Goal: Task Accomplishment & Management: Manage account settings

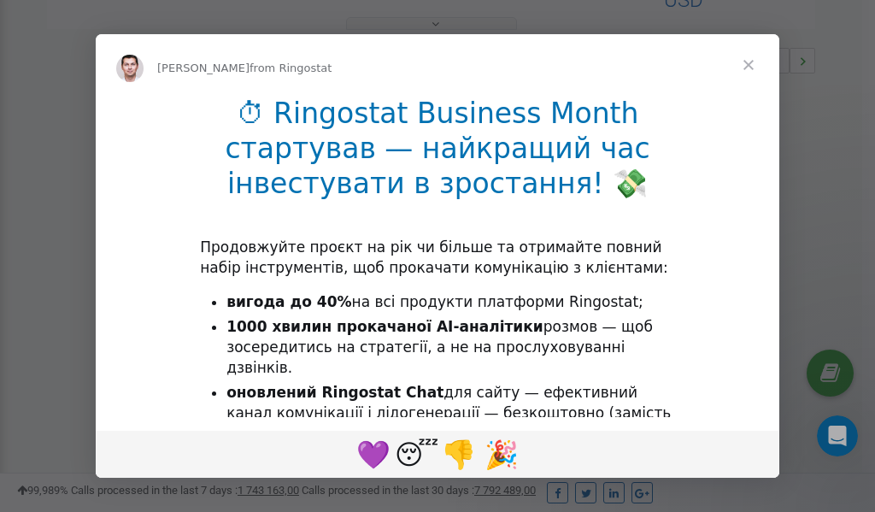
click at [750, 62] on span "Close" at bounding box center [749, 65] width 62 height 62
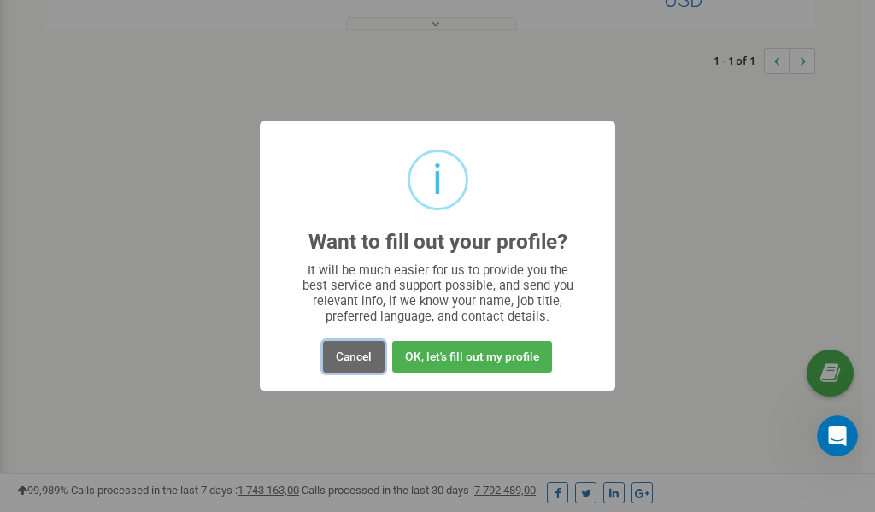
click at [352, 352] on button "Cancel" at bounding box center [354, 357] width 62 height 32
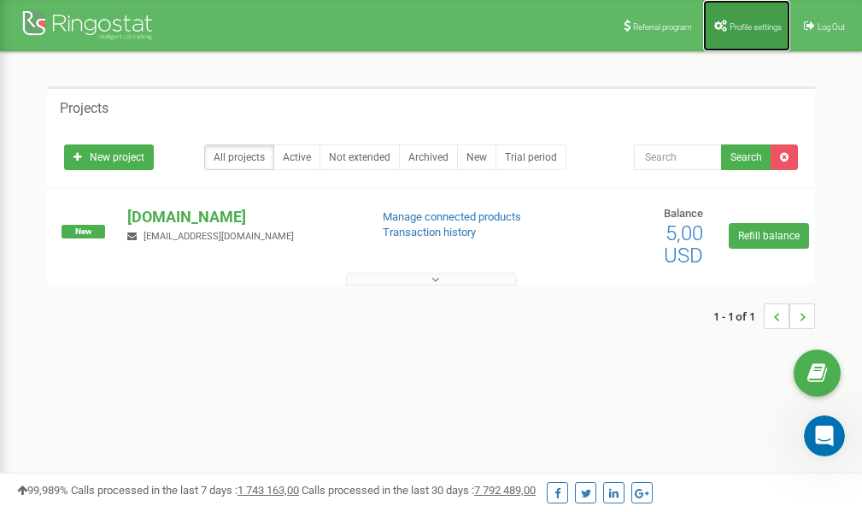
click at [739, 23] on span "Profile settings" at bounding box center [756, 26] width 52 height 9
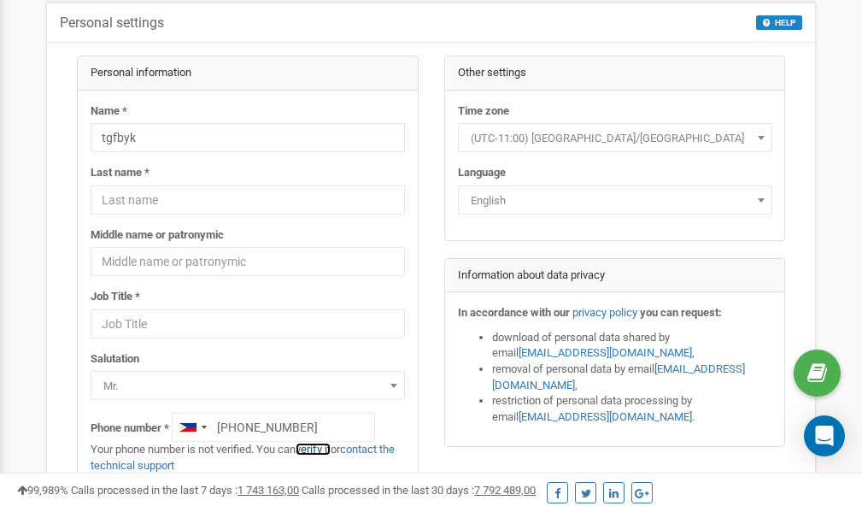
click at [318, 450] on link "verify it" at bounding box center [313, 449] width 35 height 13
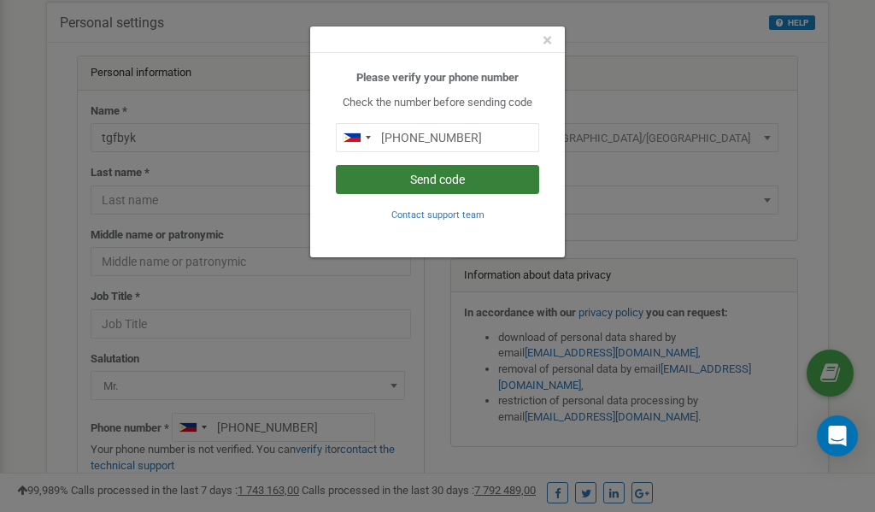
click at [433, 174] on button "Send code" at bounding box center [437, 179] width 203 height 29
